Goal: Task Accomplishment & Management: Manage account settings

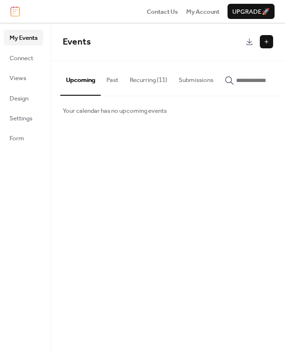
click at [148, 83] on button "Recurring (11)" at bounding box center [148, 77] width 49 height 33
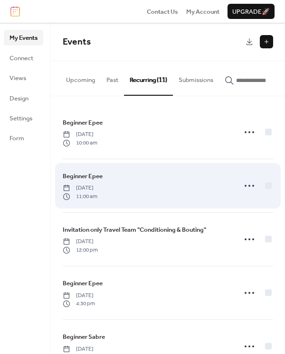
click at [185, 185] on div "Beginner Epee Monday, September 1, 2025 11:00 am" at bounding box center [147, 185] width 168 height 29
click at [265, 188] on div at bounding box center [268, 185] width 7 height 7
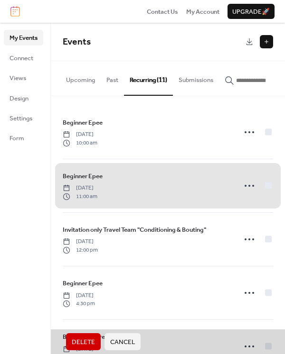
click at [225, 192] on div "Beginner Epee Monday, September 1, 2025 11:00 am" at bounding box center [168, 186] width 210 height 54
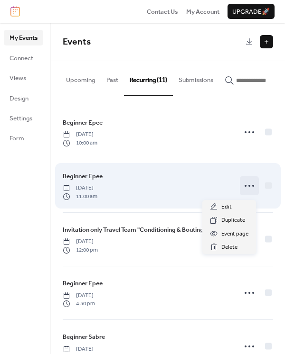
click at [246, 187] on icon at bounding box center [249, 185] width 15 height 15
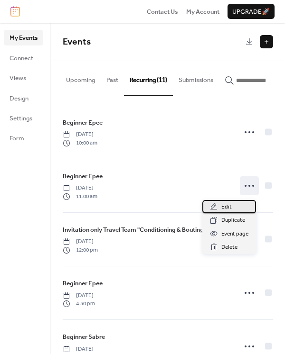
click at [224, 205] on span "Edit" at bounding box center [226, 207] width 10 height 9
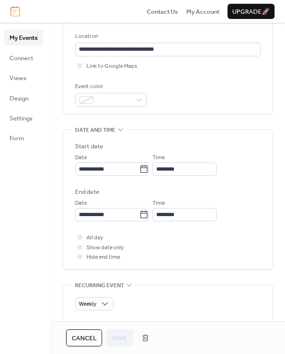
scroll to position [189, 0]
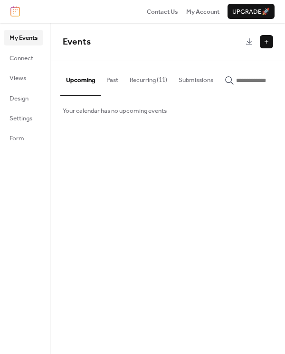
click at [154, 80] on button "Recurring (11)" at bounding box center [148, 77] width 49 height 33
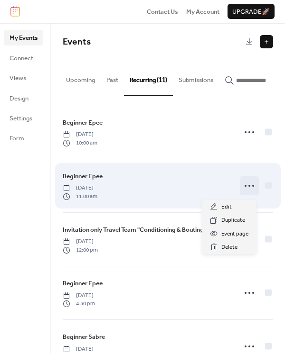
click at [248, 188] on icon at bounding box center [249, 185] width 15 height 15
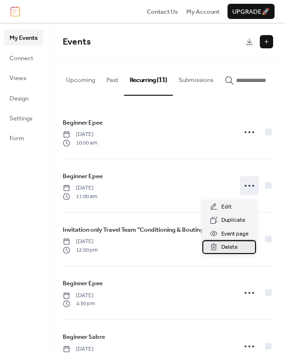
click at [232, 245] on span "Delete" at bounding box center [229, 247] width 16 height 9
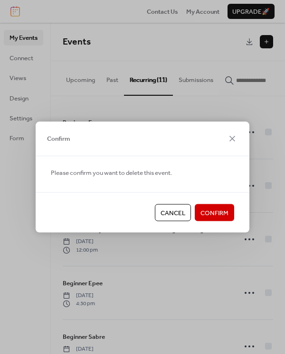
click at [214, 210] on span "Confirm" at bounding box center [214, 213] width 28 height 9
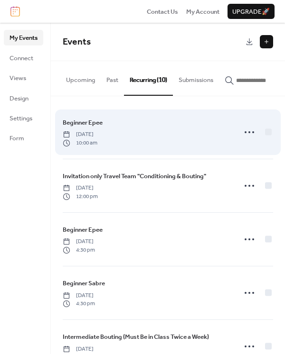
click at [154, 136] on div "Beginner Epee Monday, September 1, 2025 10:00 am" at bounding box center [147, 132] width 168 height 29
click at [252, 133] on circle at bounding box center [253, 132] width 2 height 2
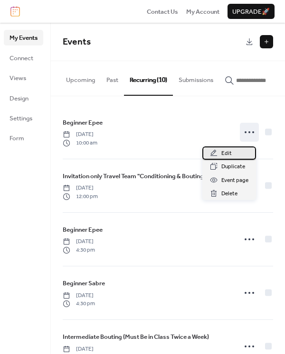
click at [233, 150] on div "Edit" at bounding box center [229, 153] width 54 height 13
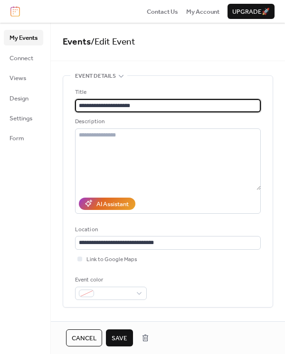
type input "**********"
click at [126, 337] on span "Save" at bounding box center [120, 338] width 16 height 9
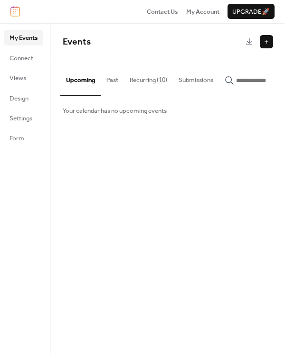
click at [265, 10] on span "Upgrade 🚀" at bounding box center [250, 11] width 37 height 9
